Goal: Book appointment/travel/reservation

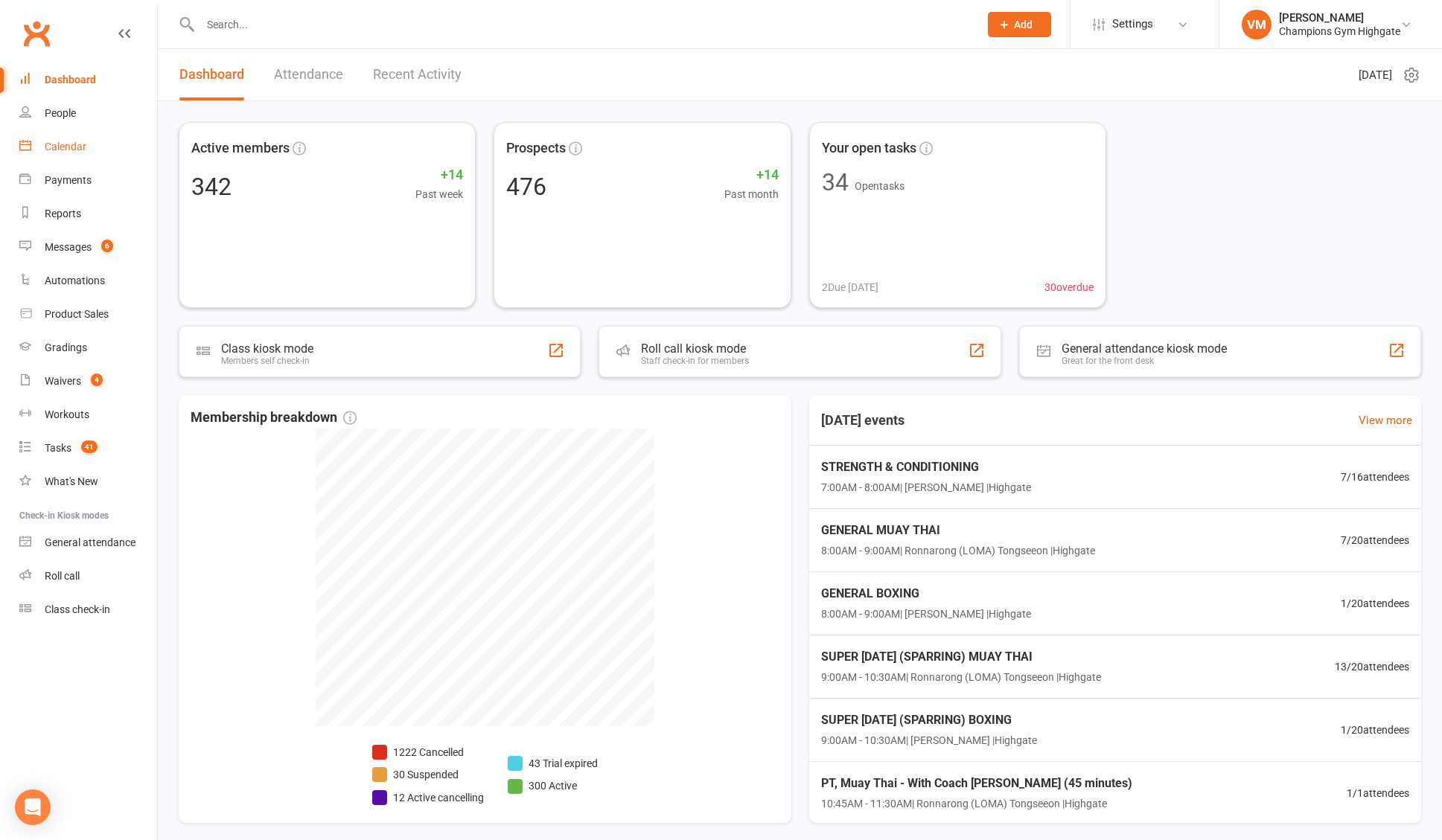
click at [109, 138] on link "Calendar" at bounding box center [88, 146] width 137 height 33
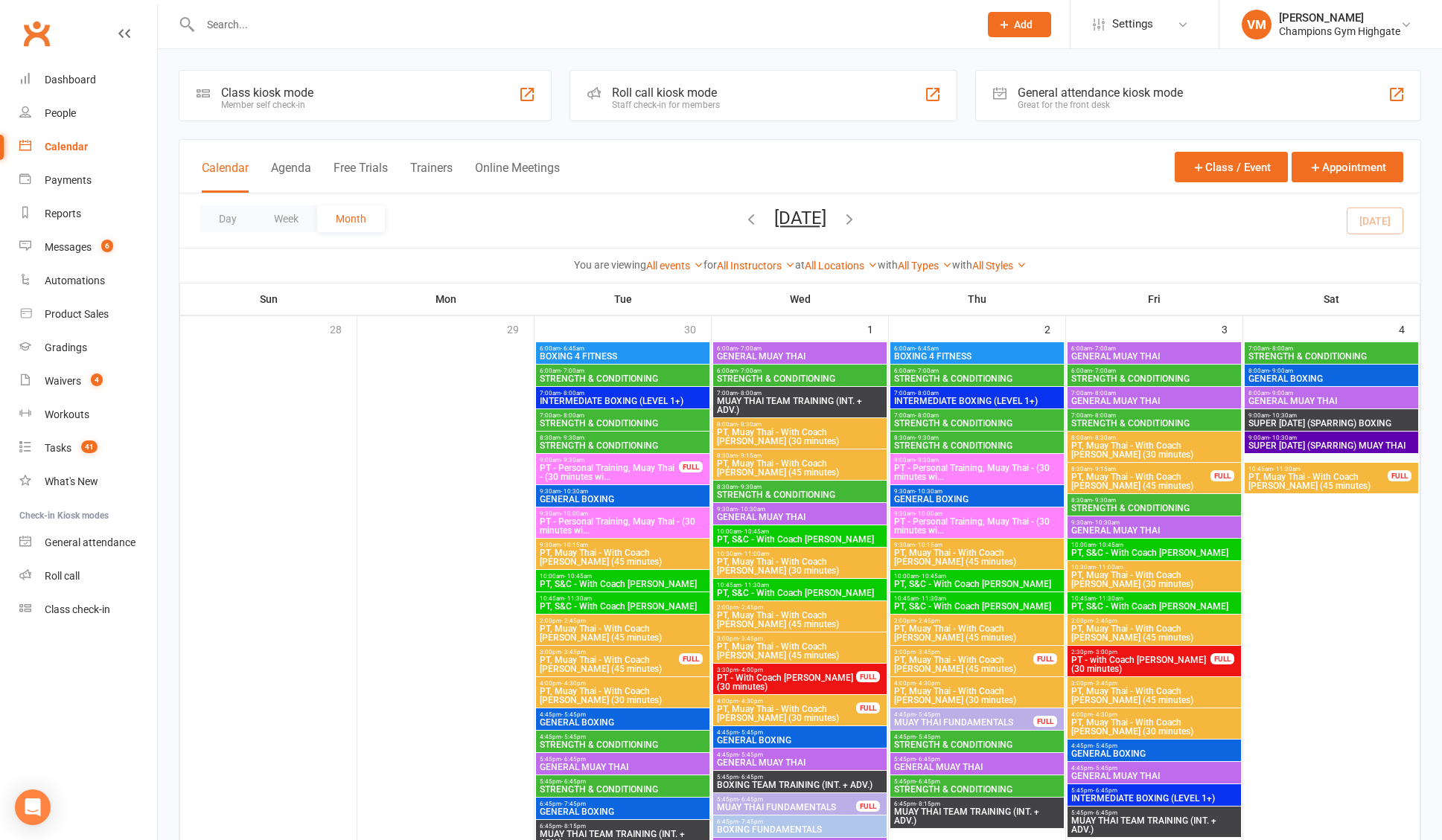
click at [1295, 355] on span "STRENGTH & CONDITIONING" at bounding box center [1331, 356] width 168 height 9
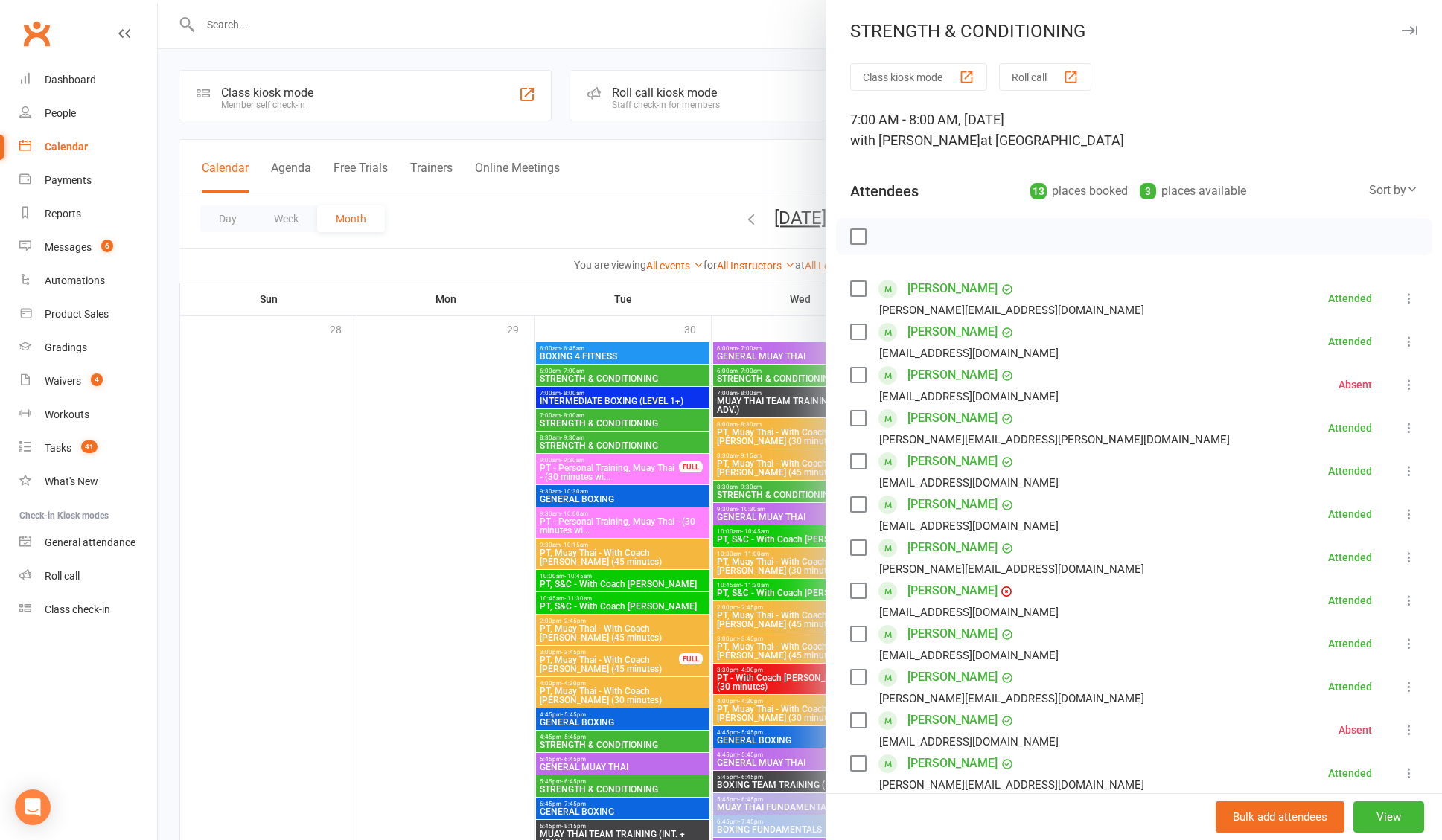
click at [773, 130] on div at bounding box center [800, 420] width 1284 height 840
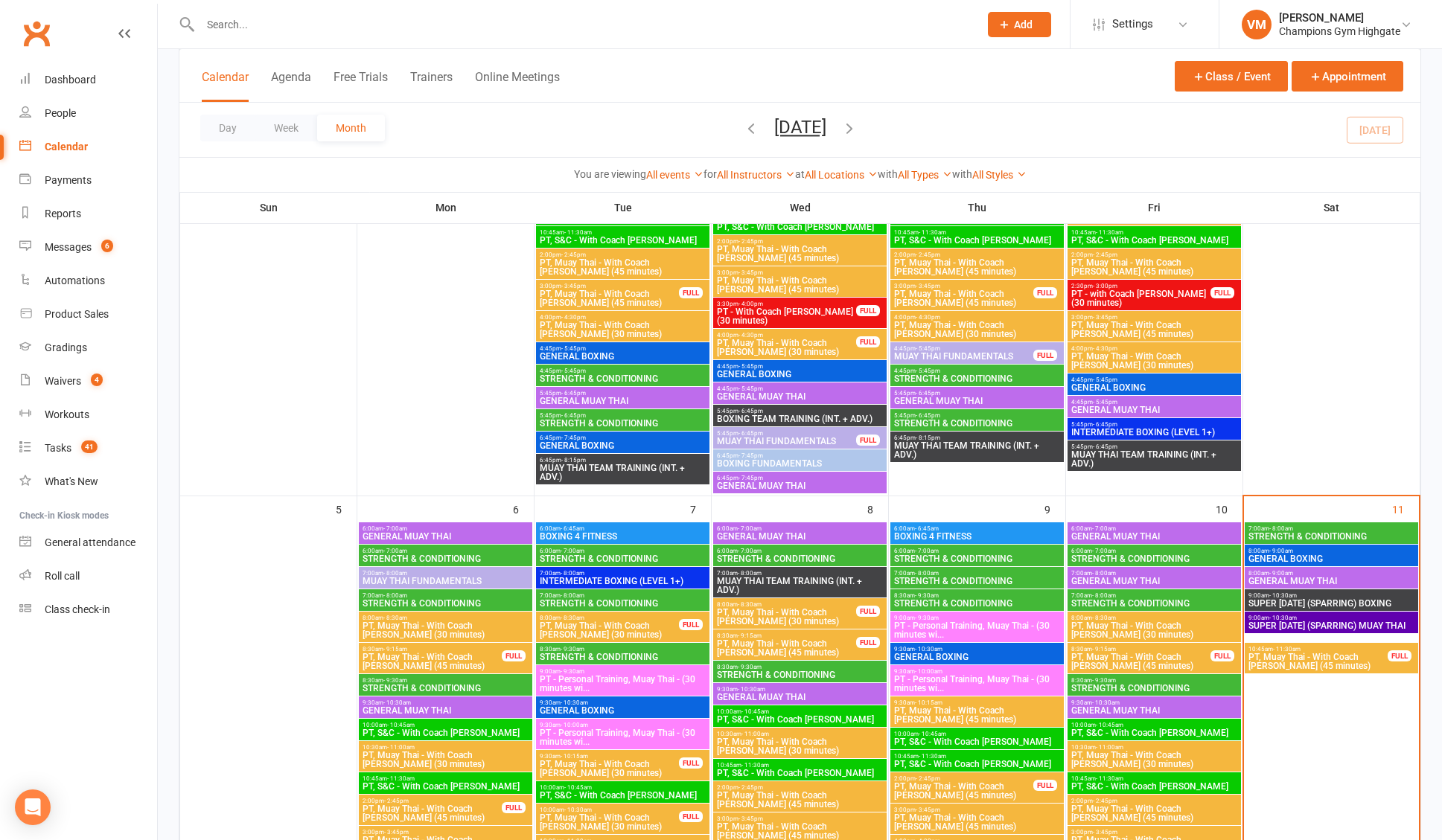
scroll to position [382, 0]
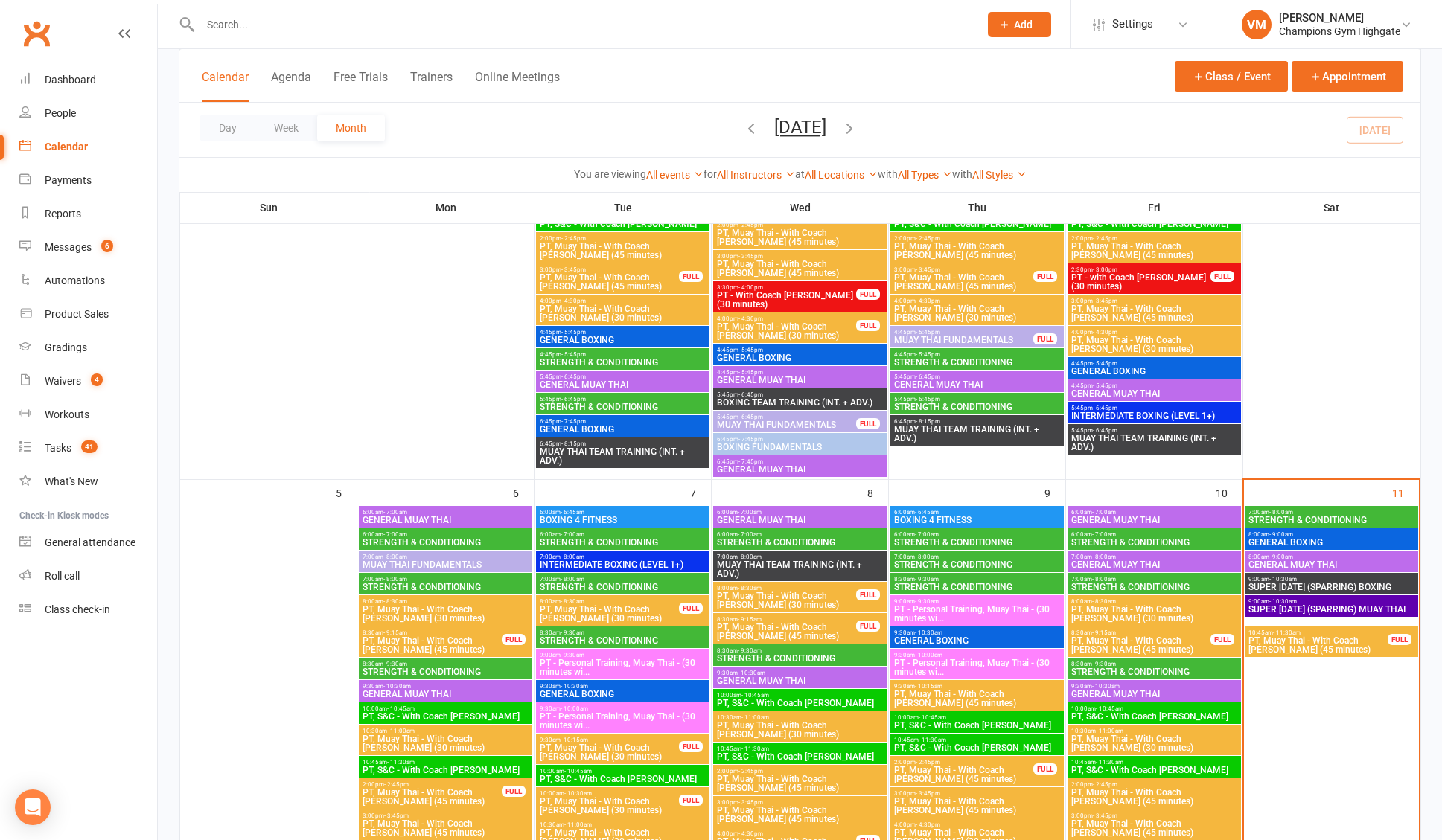
click at [1321, 509] on span "7:00am - 8:00am" at bounding box center [1331, 512] width 168 height 6
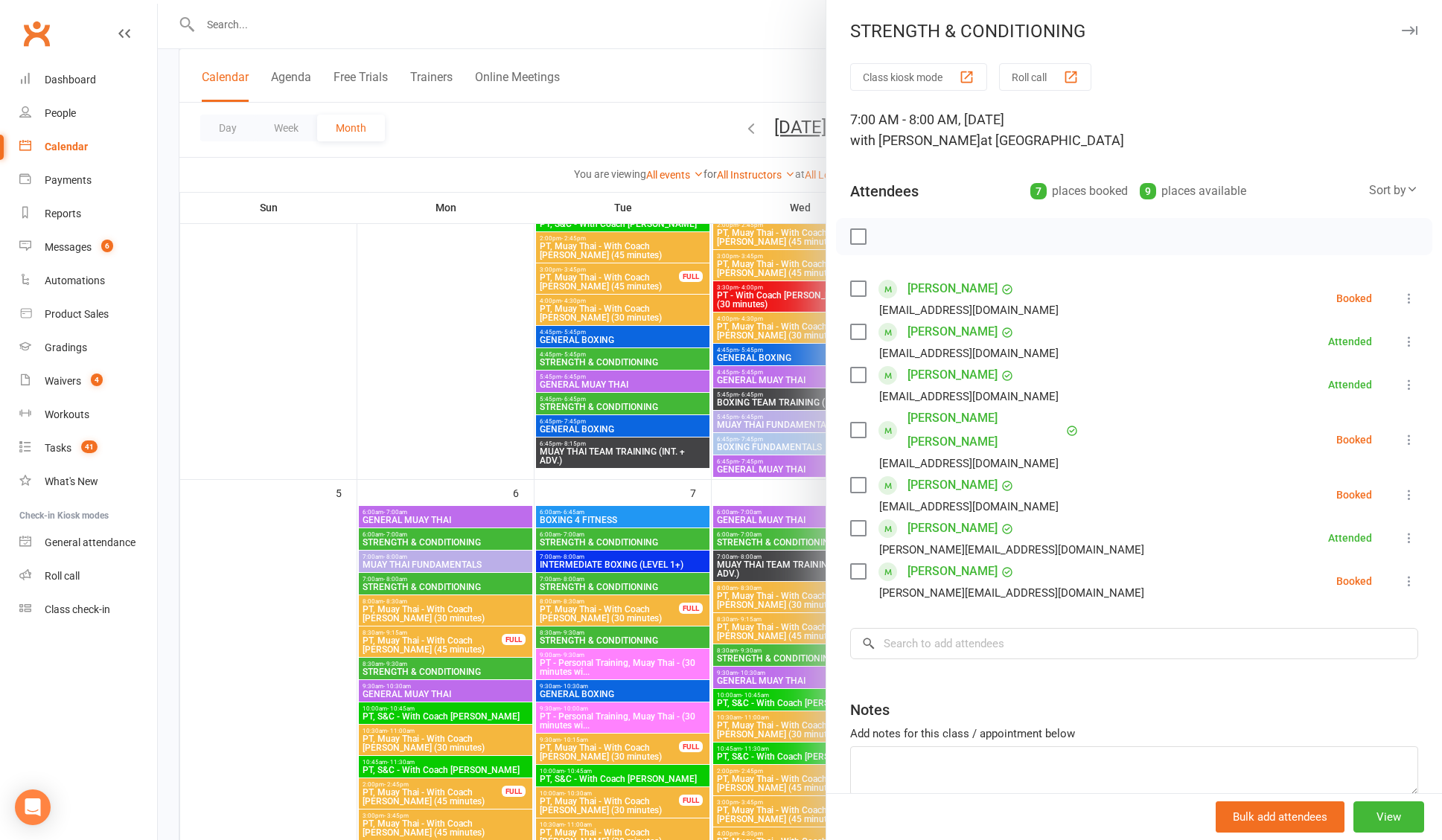
click at [865, 521] on label at bounding box center [858, 529] width 15 height 15
click at [855, 379] on label at bounding box center [858, 375] width 15 height 15
click at [859, 332] on label at bounding box center [858, 332] width 15 height 15
click at [859, 284] on label at bounding box center [858, 288] width 15 height 15
click at [891, 235] on icon "button" at bounding box center [891, 237] width 17 height 17
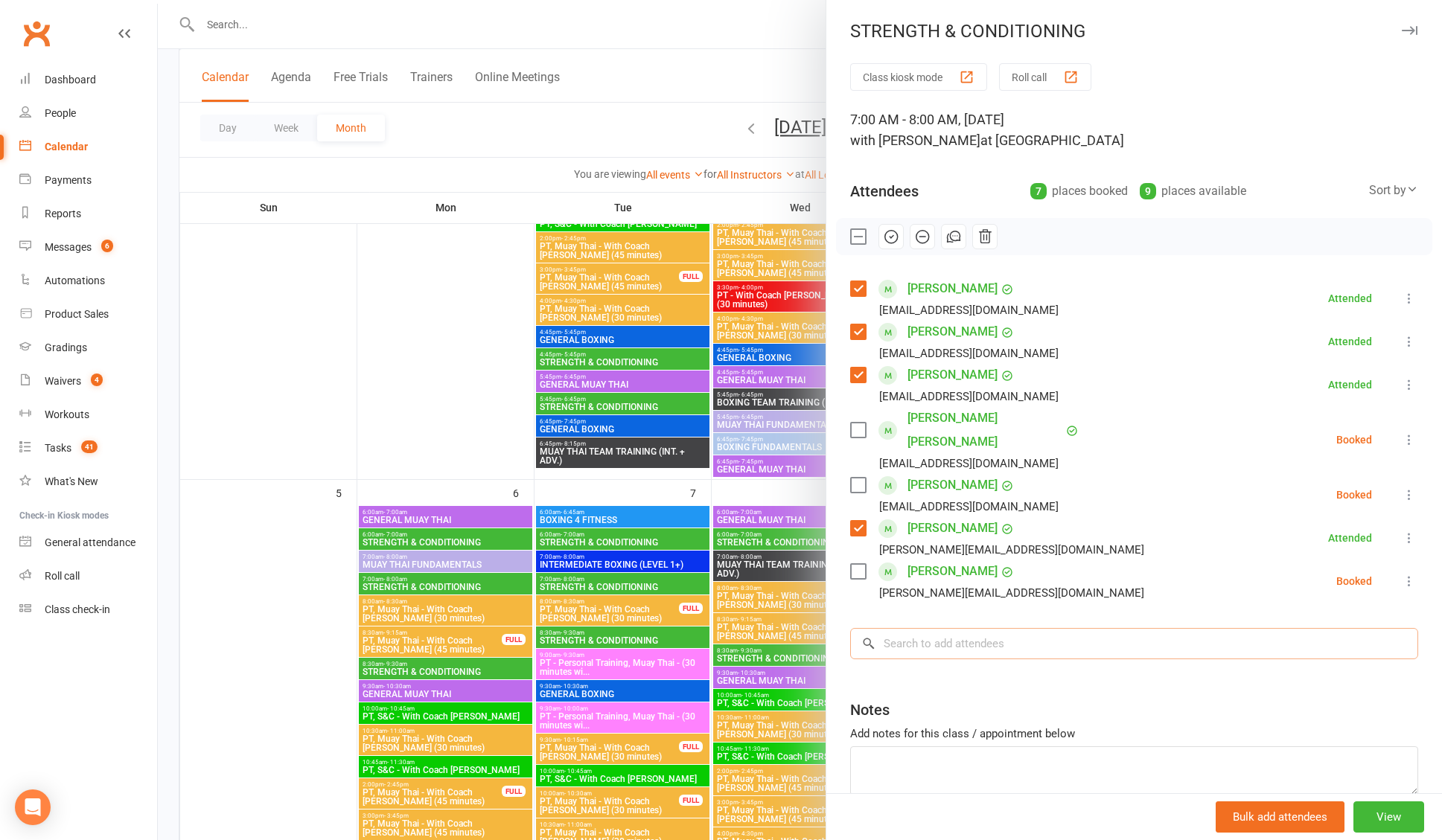
click at [921, 628] on input "search" at bounding box center [1134, 644] width 569 height 31
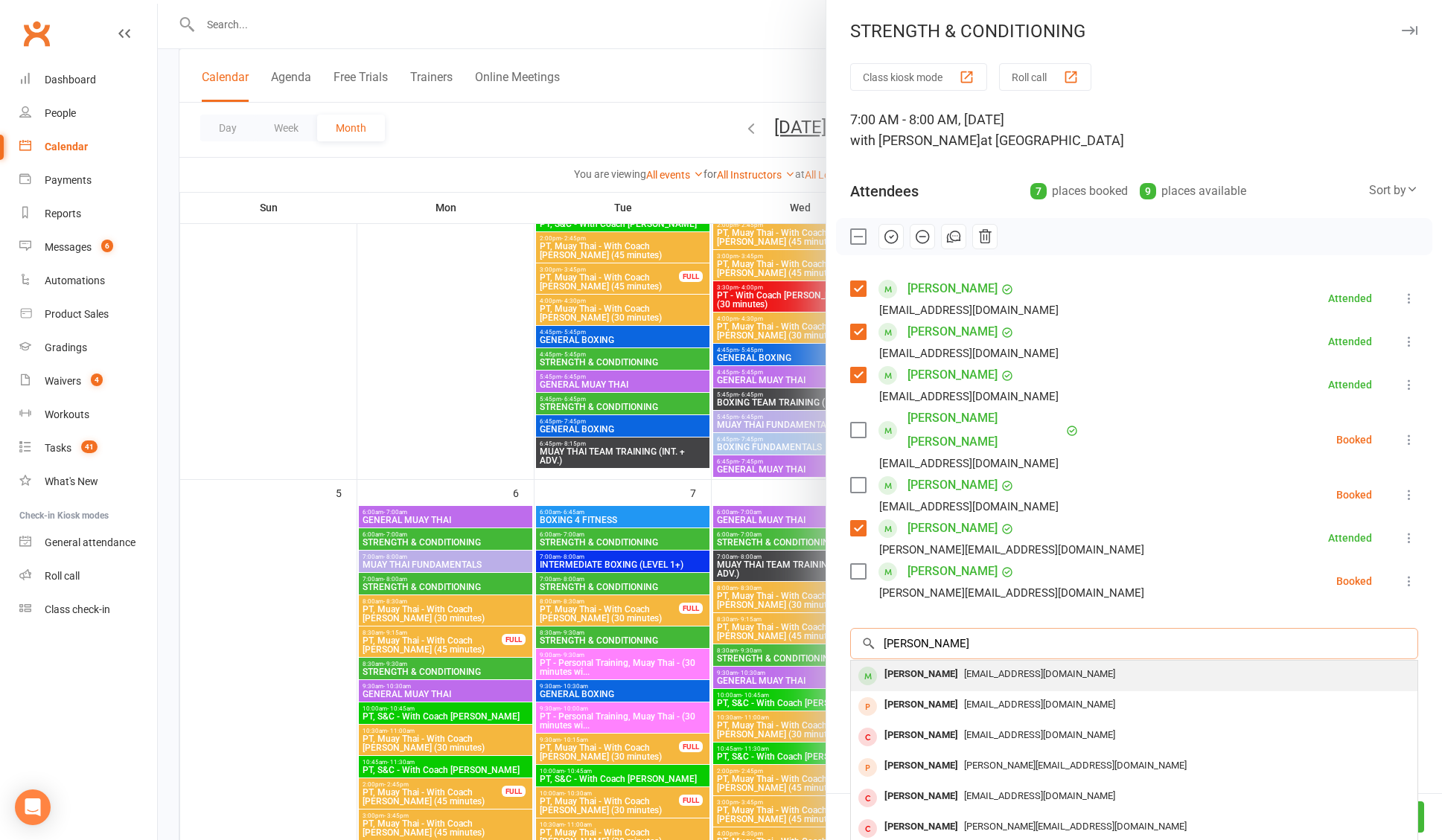
type input "[PERSON_NAME]"
click at [940, 664] on div "[PERSON_NAME]" at bounding box center [920, 674] width 86 height 21
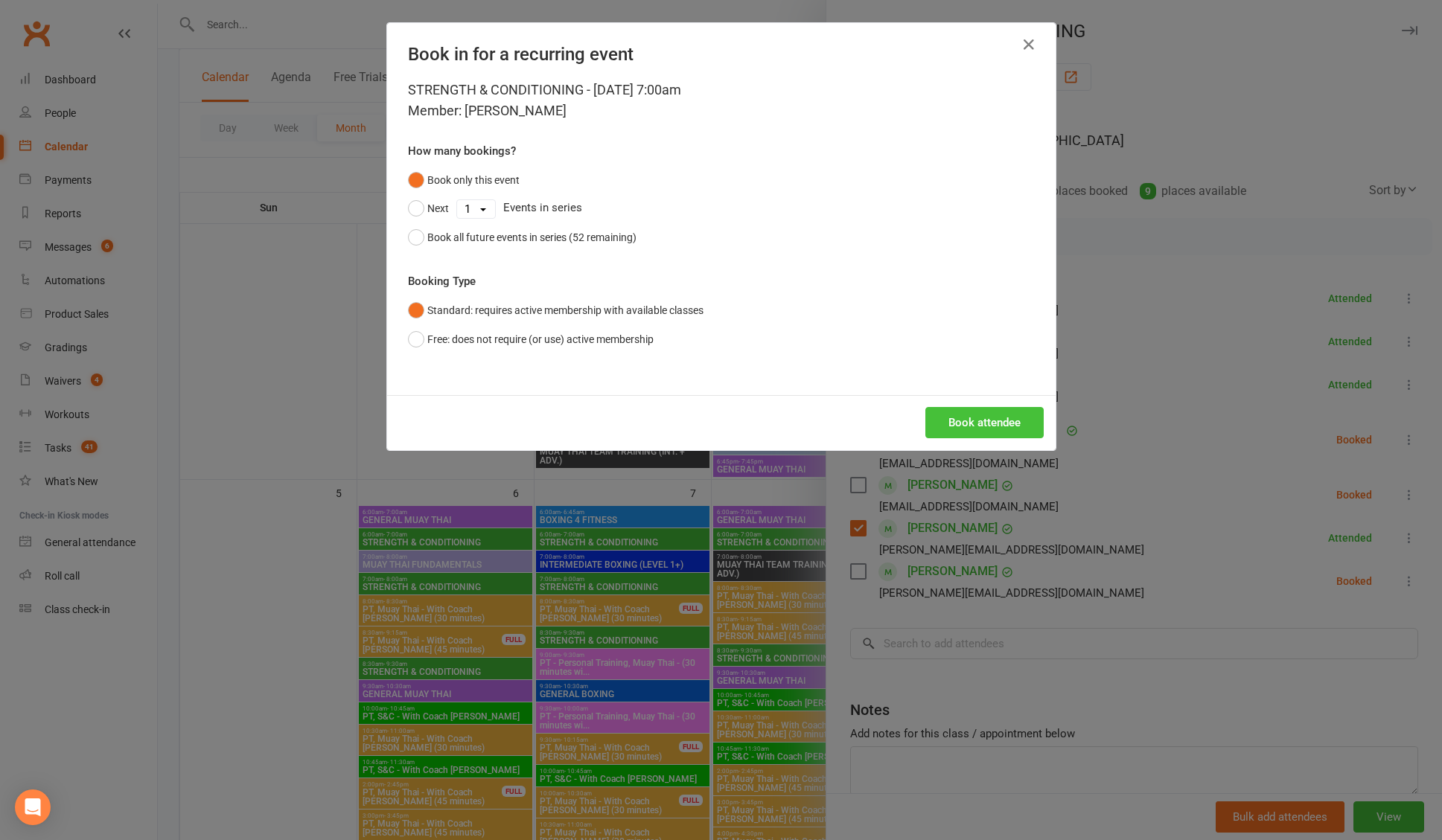
click at [983, 428] on button "Book attendee" at bounding box center [984, 423] width 118 height 31
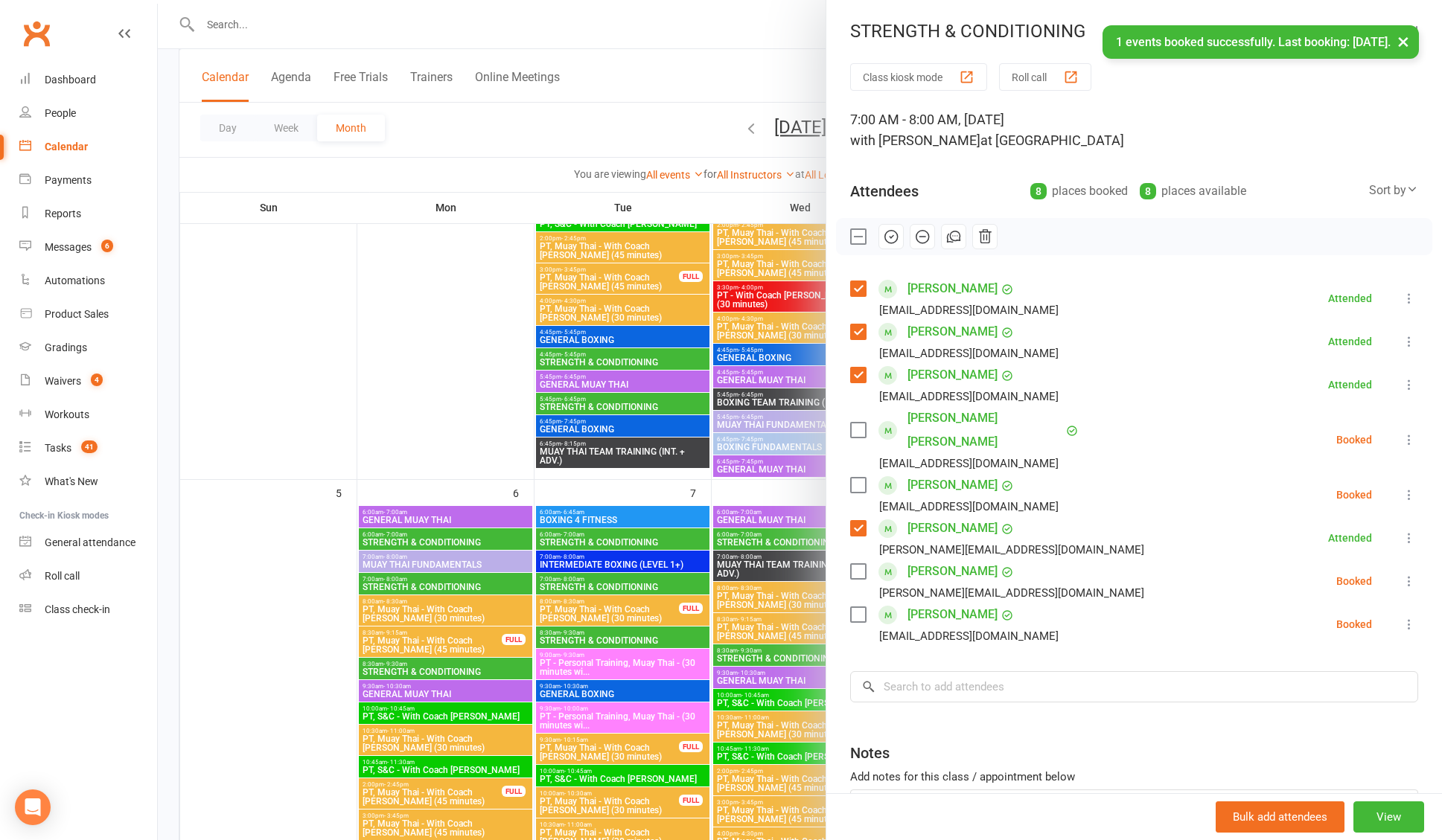
click at [853, 607] on label at bounding box center [858, 614] width 15 height 15
click at [887, 237] on icon "button" at bounding box center [891, 237] width 17 height 17
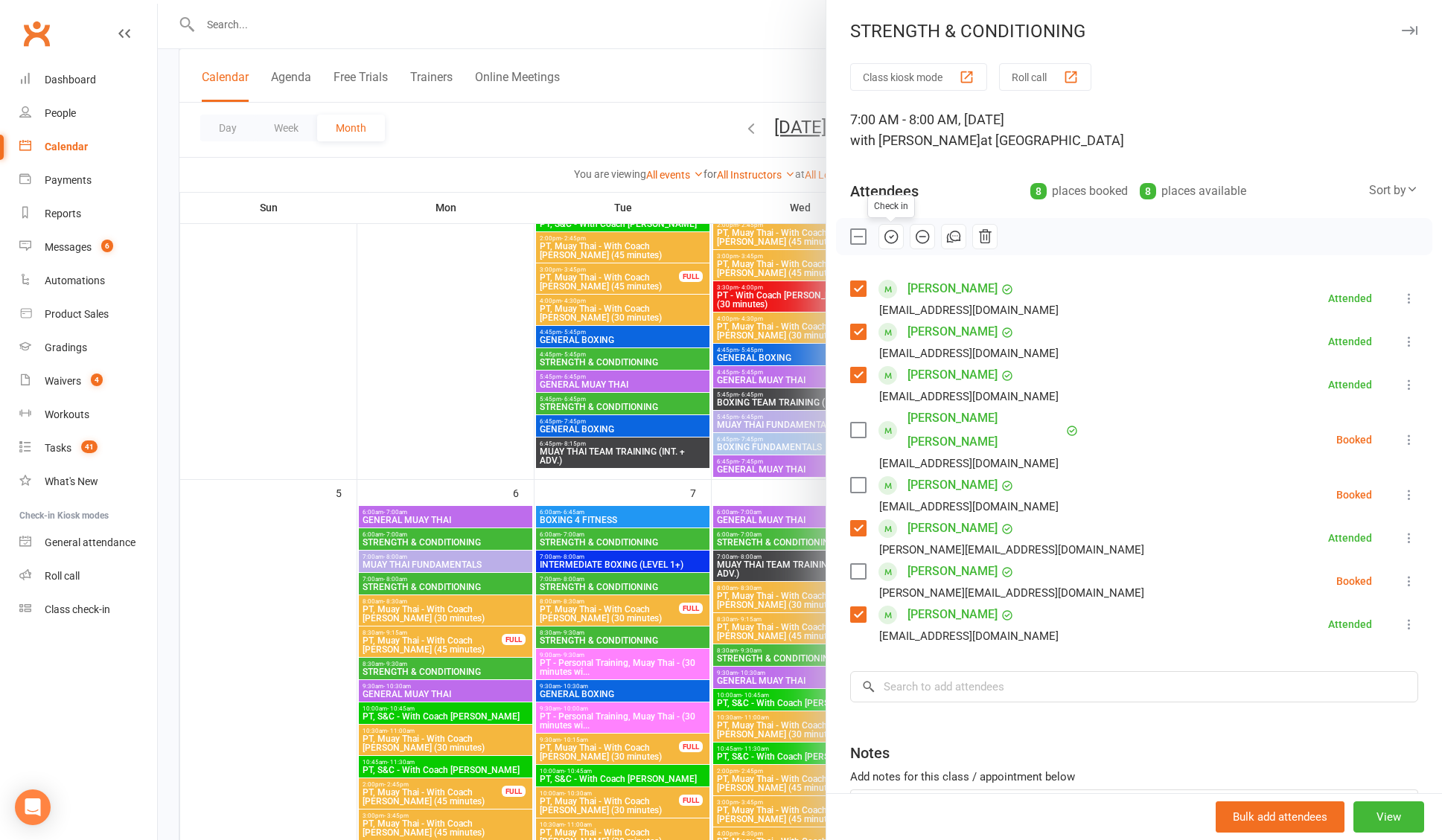
click at [862, 234] on label at bounding box center [858, 237] width 15 height 15
click at [949, 421] on link "[PERSON_NAME] [PERSON_NAME]" at bounding box center [985, 430] width 155 height 48
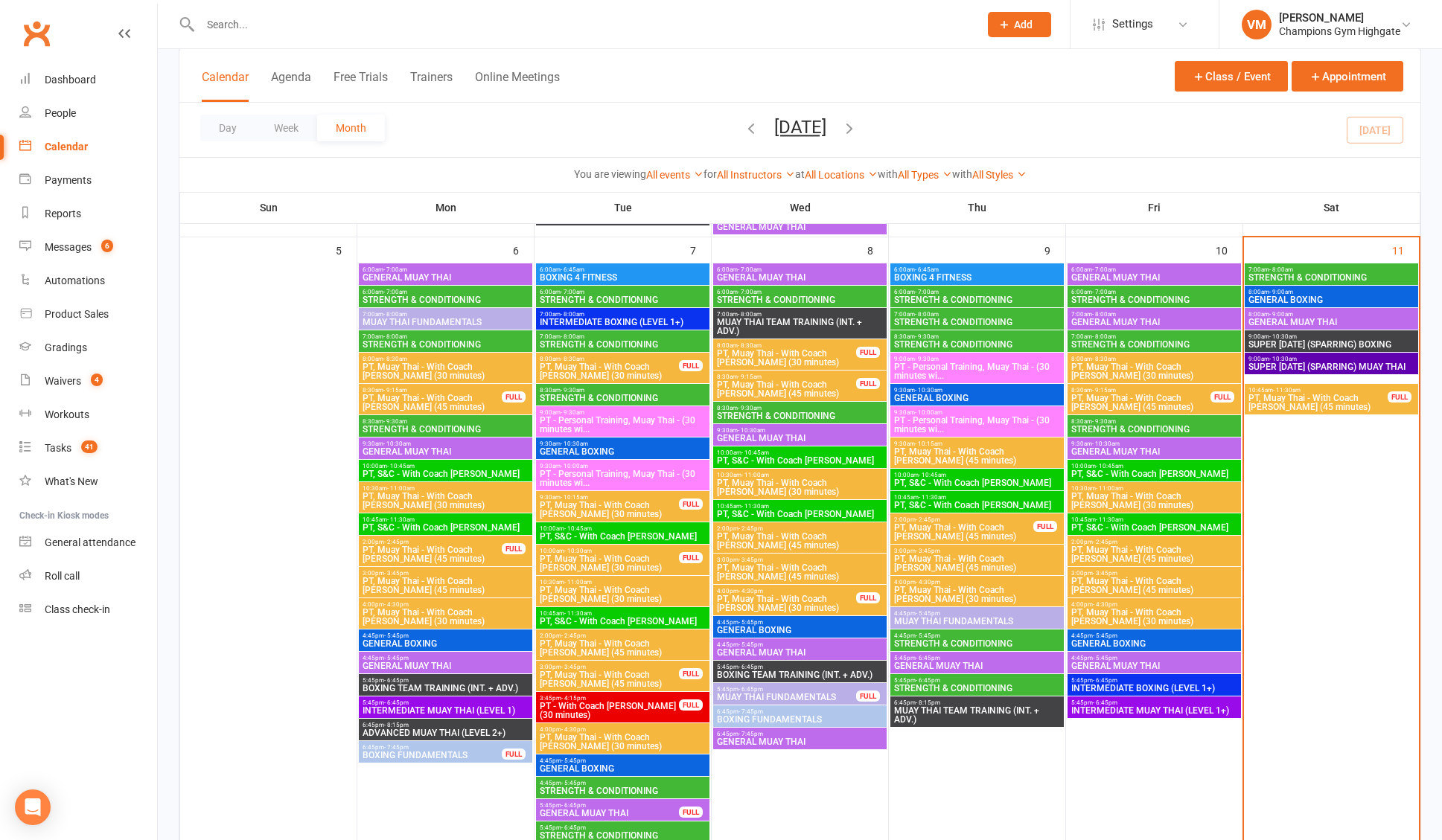
scroll to position [501, 0]
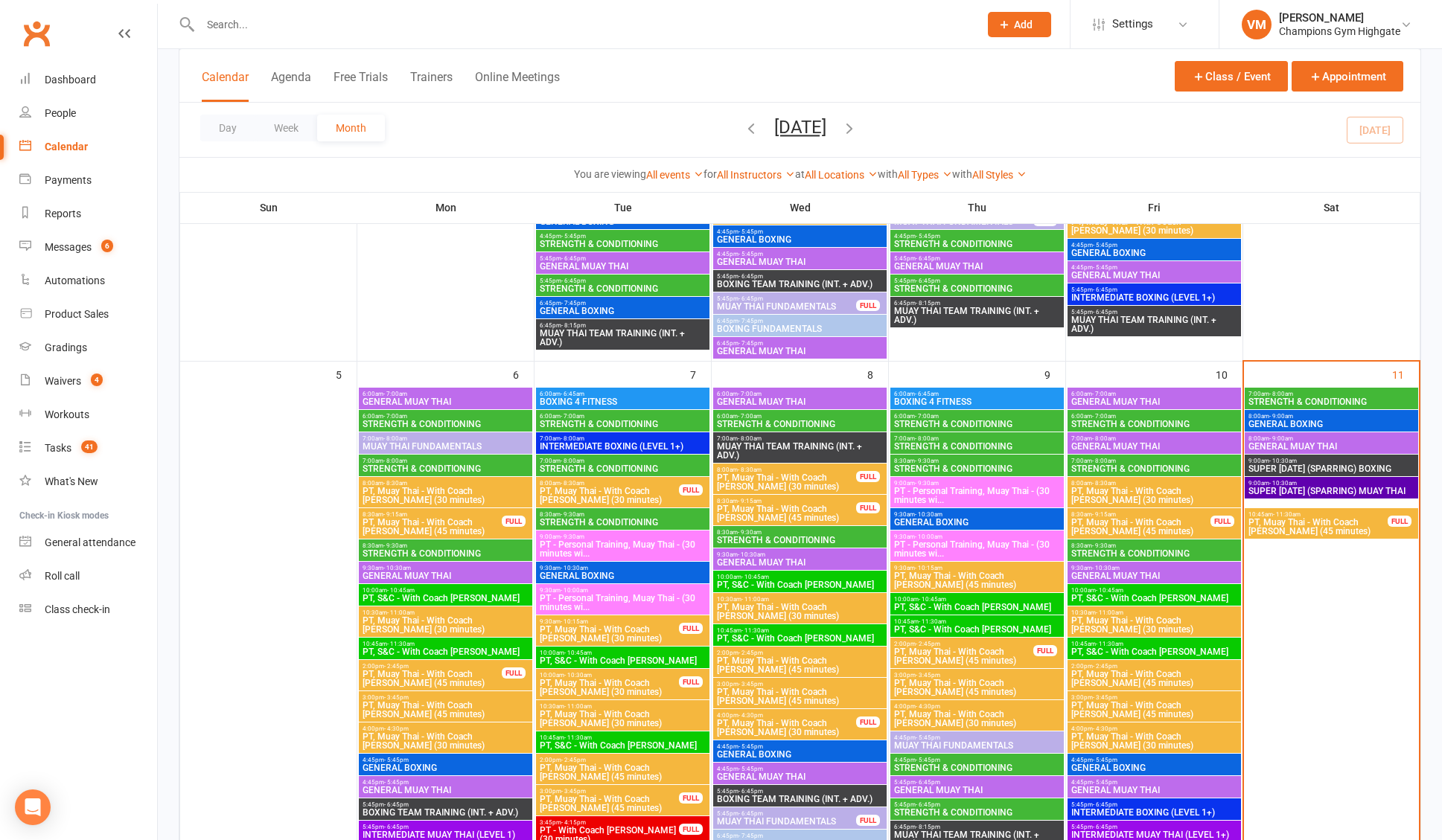
click at [1321, 392] on span "7:00am - 8:00am" at bounding box center [1331, 393] width 168 height 6
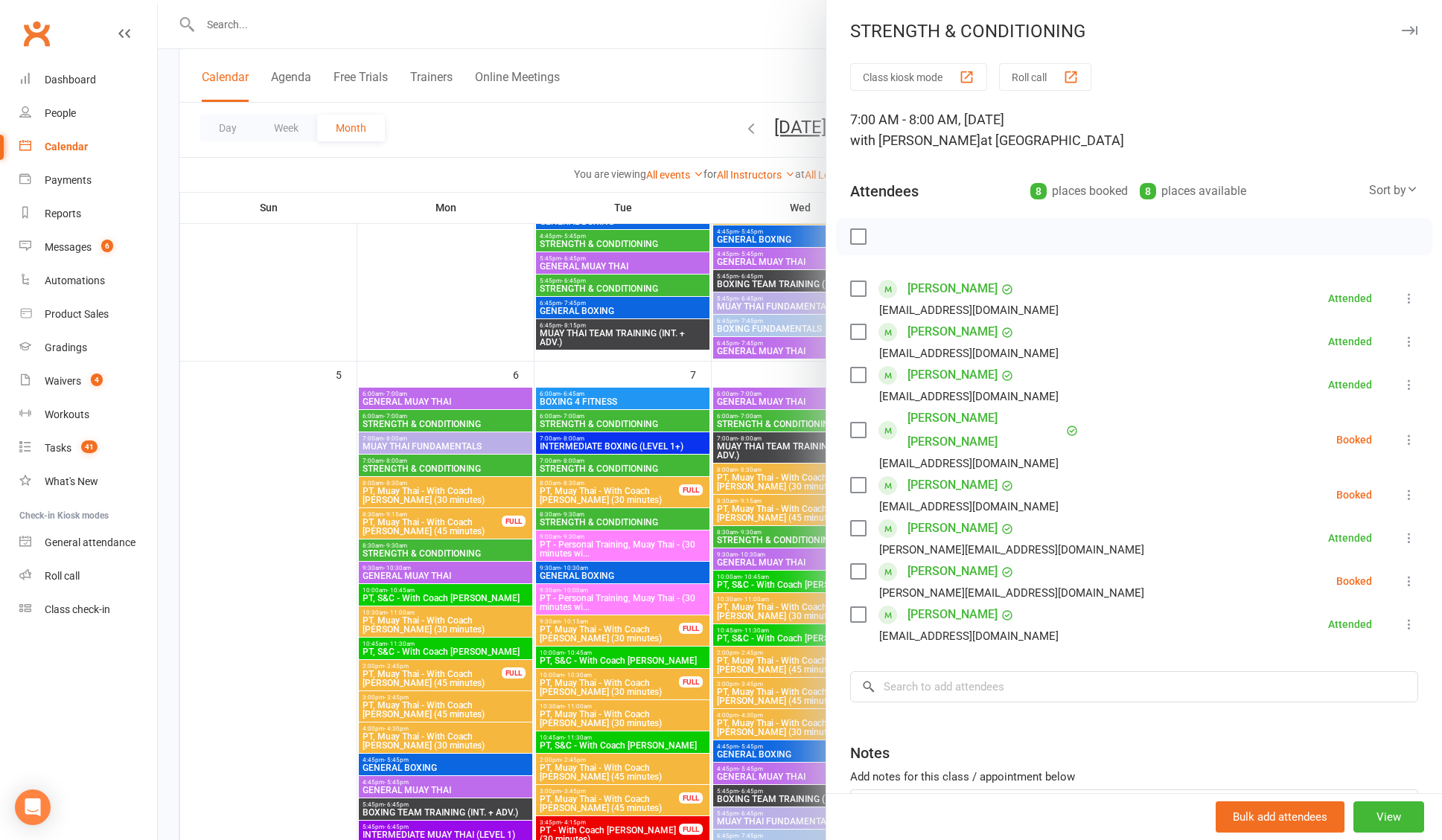
click at [855, 423] on label at bounding box center [858, 430] width 15 height 15
click at [889, 236] on icon "button" at bounding box center [891, 237] width 17 height 17
click at [859, 423] on label at bounding box center [858, 430] width 15 height 15
